Goal: Task Accomplishment & Management: Manage account settings

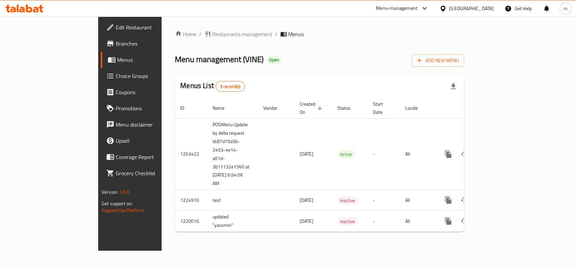
click at [34, 10] on icon at bounding box center [36, 10] width 6 height 6
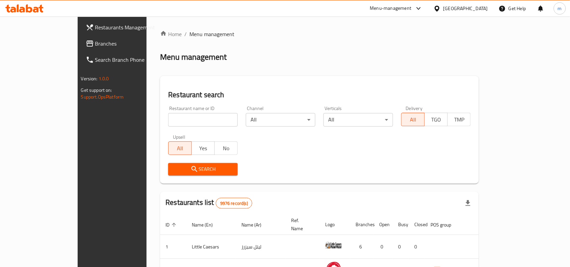
click at [168, 120] on input "search" at bounding box center [203, 119] width 70 height 13
paste input "673158"
type input "673158"
click button "Search" at bounding box center [203, 169] width 70 height 12
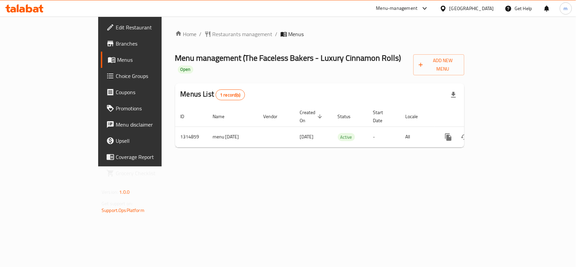
click at [116, 24] on span "Edit Restaurant" at bounding box center [152, 27] width 73 height 8
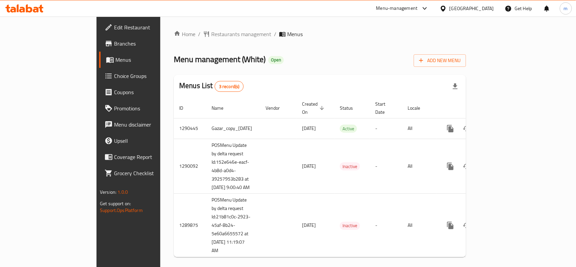
click at [29, 12] on div at bounding box center [24, 8] width 38 height 8
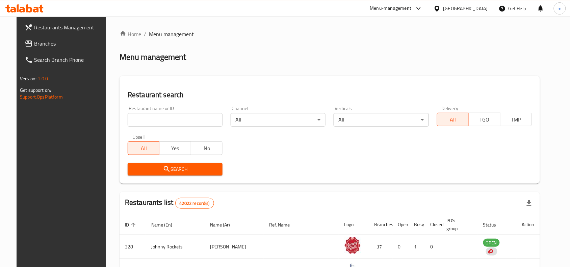
click at [190, 126] on input "search" at bounding box center [175, 119] width 95 height 13
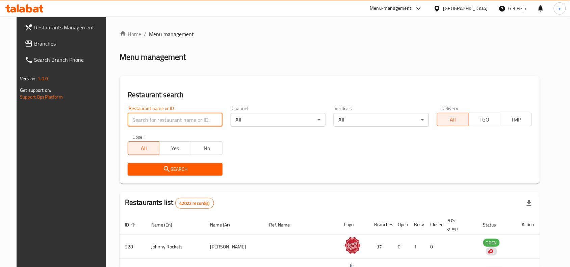
paste input "628399"
type input "628399"
click button "Search" at bounding box center [175, 169] width 95 height 12
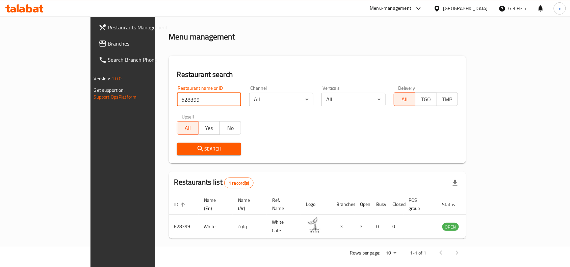
scroll to position [21, 0]
click at [108, 47] on span "Branches" at bounding box center [144, 43] width 72 height 8
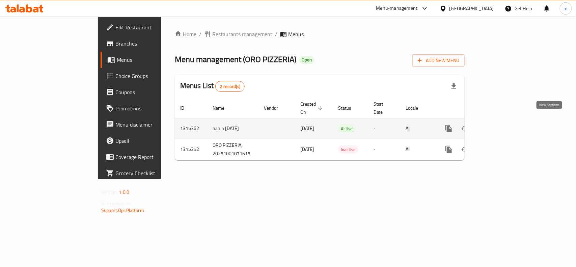
click at [501, 125] on icon "enhanced table" at bounding box center [497, 129] width 8 height 8
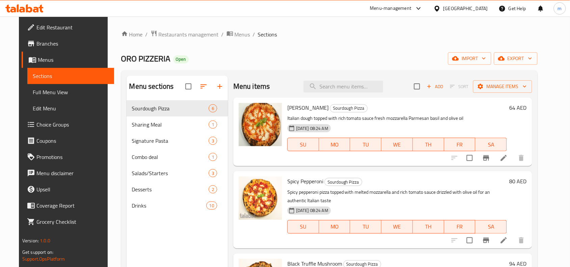
click at [36, 124] on span "Choice Groups" at bounding box center [72, 124] width 72 height 8
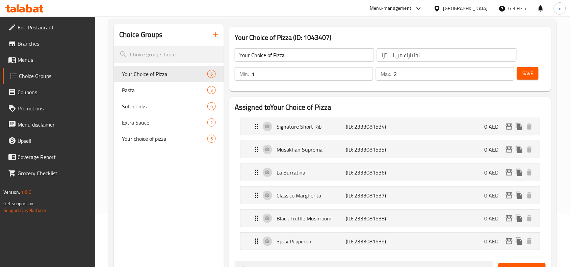
scroll to position [84, 0]
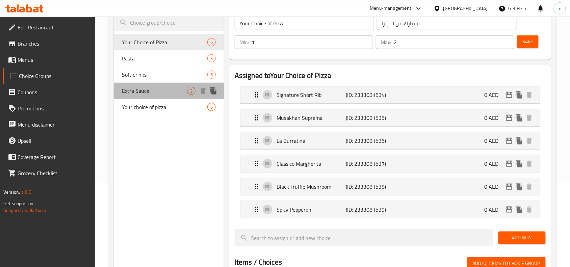
click at [119, 93] on div "Extra Sauce 2" at bounding box center [169, 91] width 110 height 16
type input "Extra Sauce"
type input "صلصة اضافية"
type input "2"
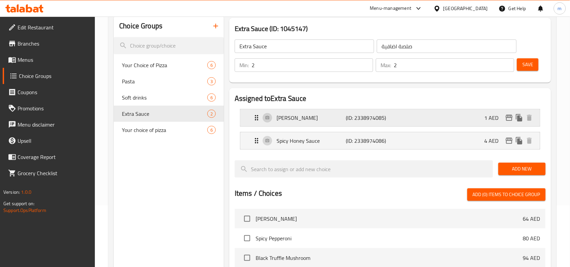
scroll to position [42, 0]
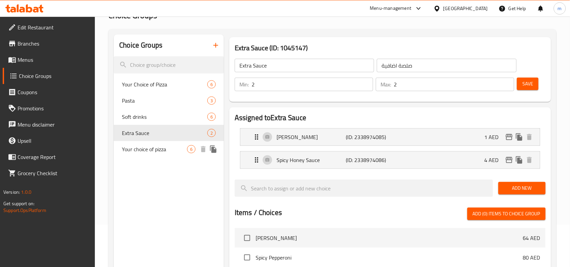
drag, startPoint x: 144, startPoint y: 145, endPoint x: 148, endPoint y: 138, distance: 8.6
click at [144, 145] on span "Your choice of pizza" at bounding box center [154, 149] width 65 height 8
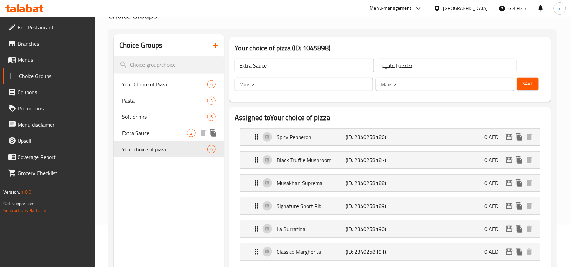
type input "Your choice of pizza"
type input "اختيارك من البيتزا"
type input "1"
click at [151, 134] on span "Extra Sauce" at bounding box center [154, 133] width 65 height 8
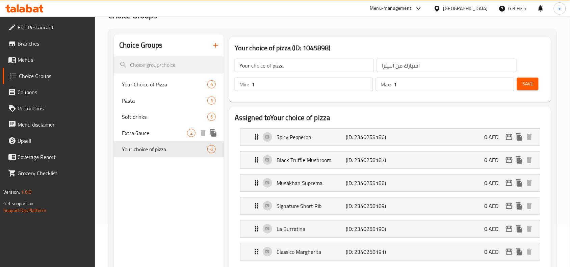
type input "Extra Sauce"
type input "صلصة اضافية"
type input "2"
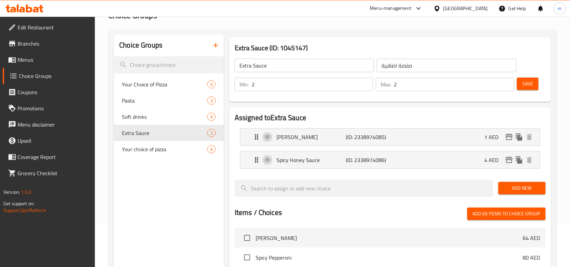
click at [528, 85] on span "Save" at bounding box center [527, 84] width 11 height 8
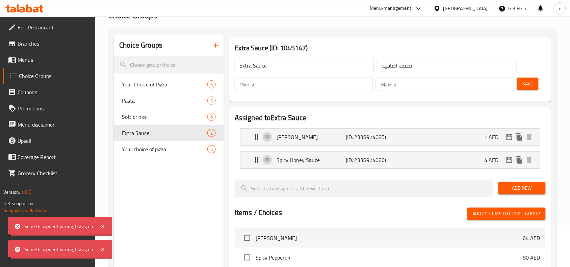
drag, startPoint x: 381, startPoint y: 134, endPoint x: 339, endPoint y: 149, distance: 44.1
click at [381, 134] on p "(ID: 2338974085)" at bounding box center [369, 137] width 46 height 8
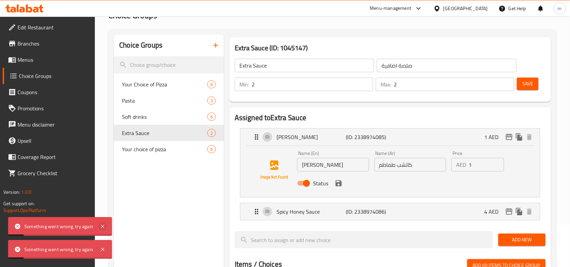
click at [102, 228] on icon at bounding box center [103, 226] width 8 height 8
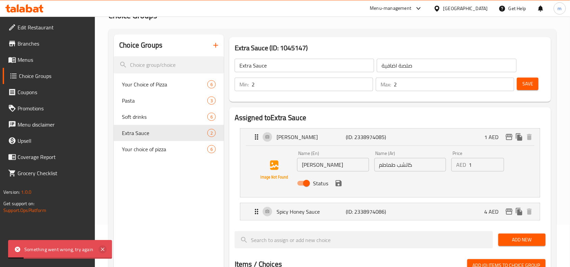
drag, startPoint x: 100, startPoint y: 249, endPoint x: 120, endPoint y: 248, distance: 20.3
click at [100, 249] on icon at bounding box center [103, 249] width 8 height 8
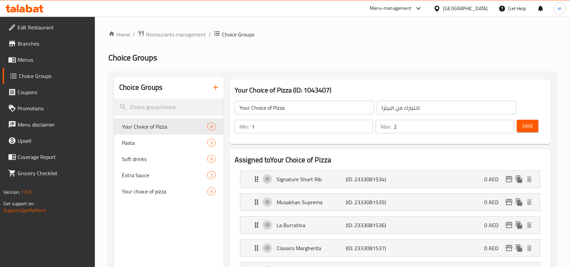
click at [39, 12] on icon at bounding box center [24, 8] width 38 height 8
